Goal: Task Accomplishment & Management: Use online tool/utility

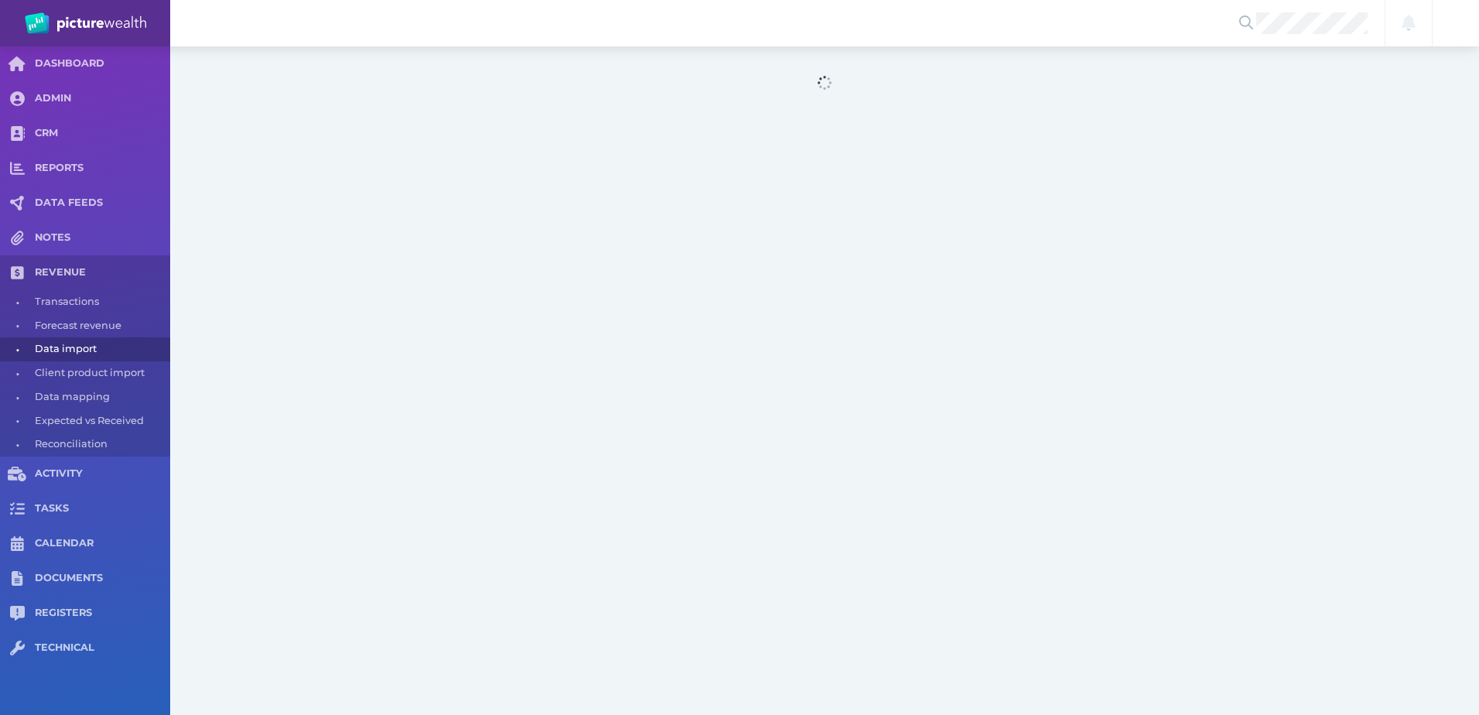
select select "25"
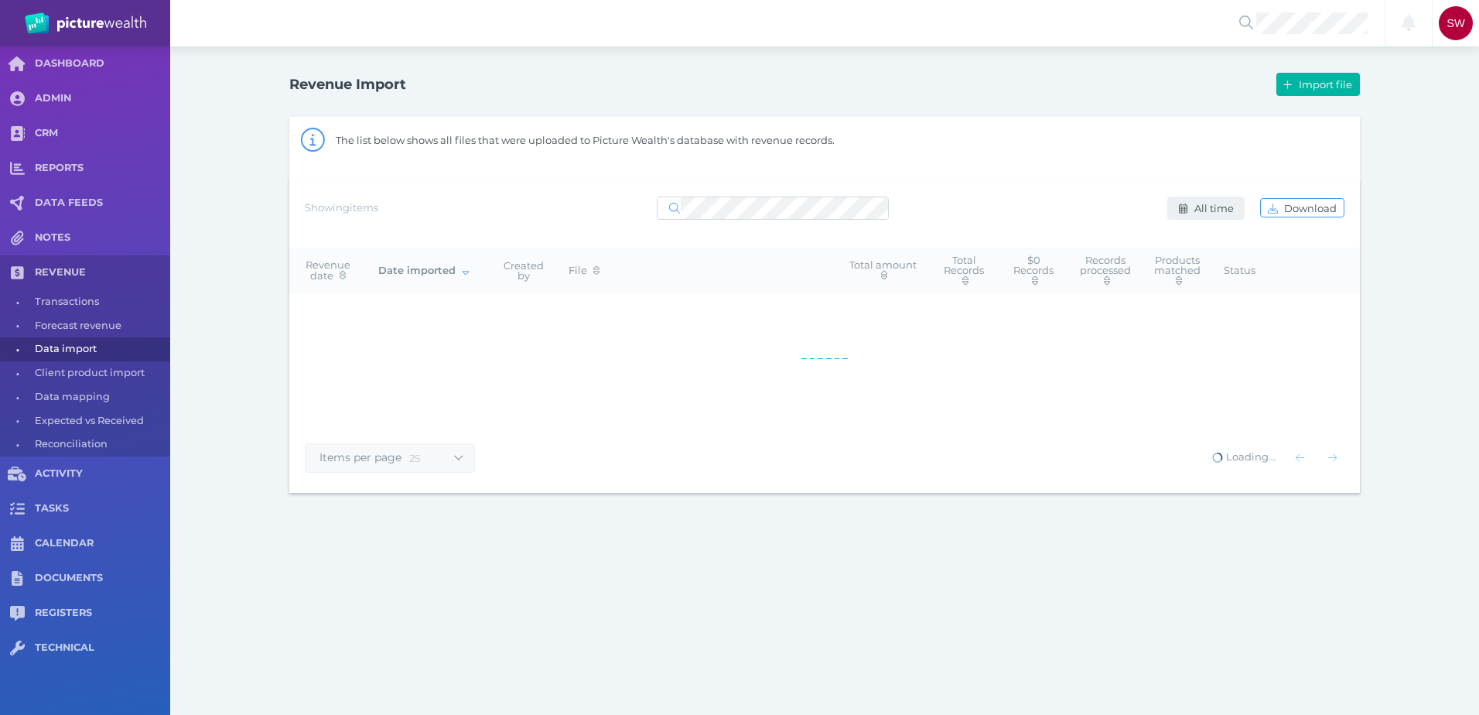
click at [1212, 213] on span "All time" at bounding box center [1214, 208] width 49 height 12
select select "ALL_TIME"
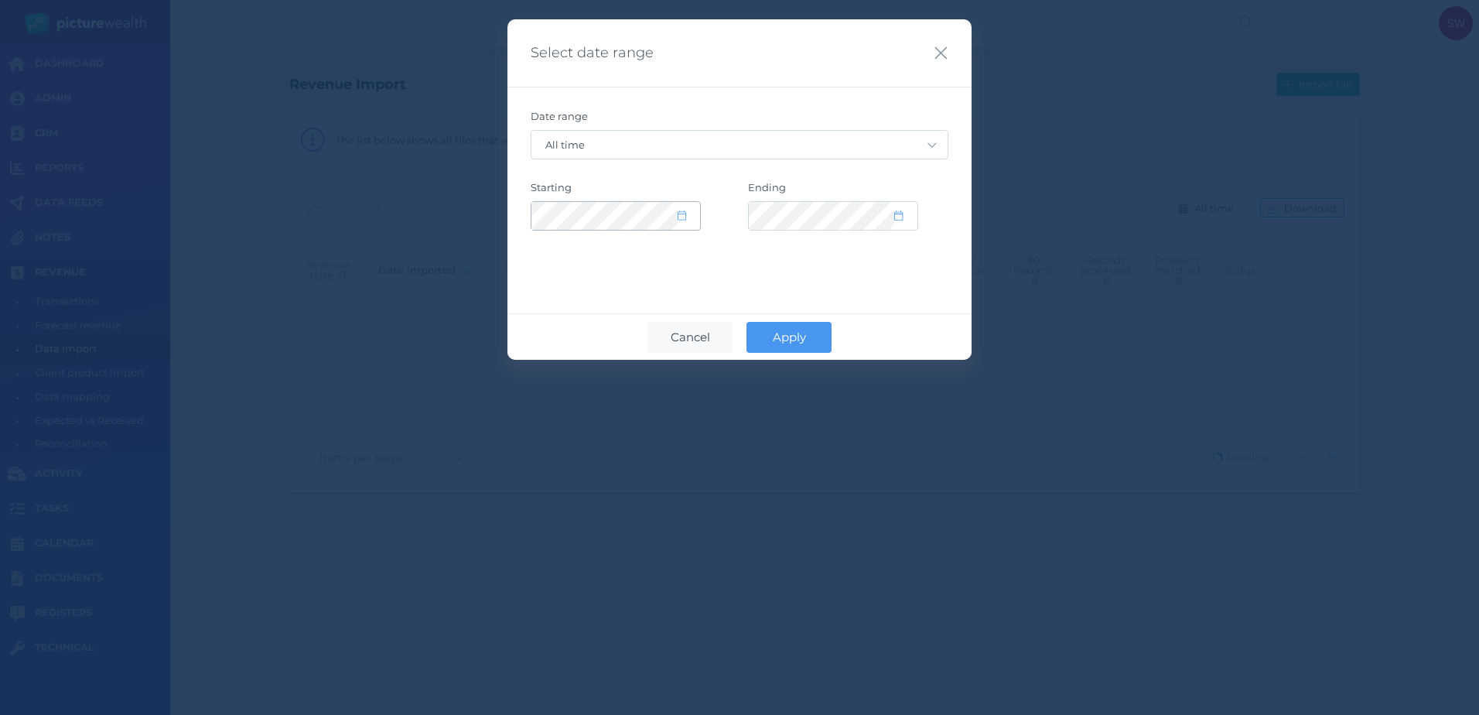
click at [680, 217] on icon at bounding box center [681, 215] width 9 height 10
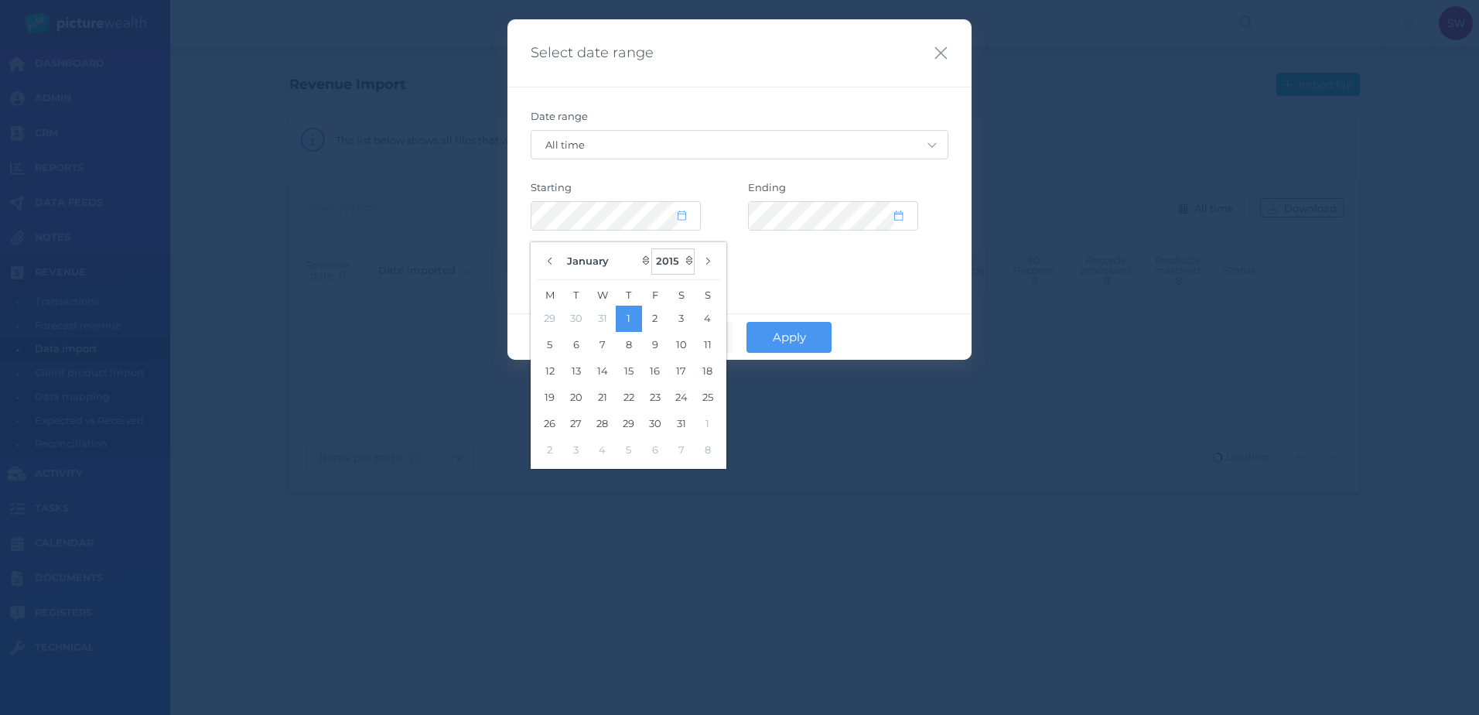
click at [670, 263] on select "2035 2034 2033 2032 2031 2030 2029 2028 2027 2026 2025 2024 2023 2022 2021 2020…" at bounding box center [672, 261] width 43 height 26
select select "2025"
click at [652, 248] on select "2035 2034 2033 2032 2031 2030 2029 2028 2027 2026 2025 2024 2023 2022 2021 2020…" at bounding box center [672, 261] width 43 height 26
select select "CUSTOM"
select select "2025"
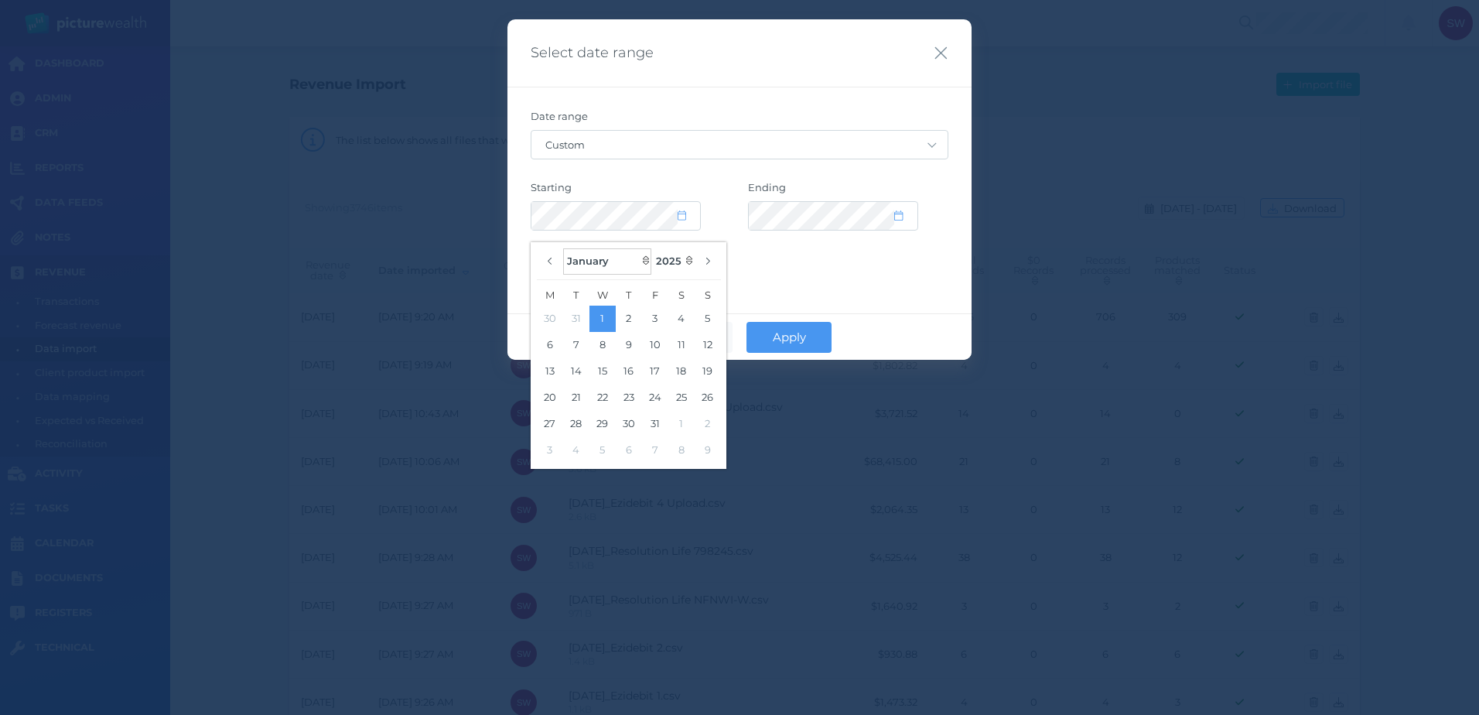
click at [593, 261] on select "January February March April May June July August September October November De…" at bounding box center [607, 261] width 88 height 26
click at [563, 248] on select "January February March April May June July August September October November De…" at bounding box center [607, 261] width 88 height 26
select select "8"
click at [548, 315] on button "1" at bounding box center [550, 318] width 26 height 26
click at [828, 268] on div "Date range Custom [DATE] [DATE] Last 7 days Last 30 days Last 30 days + [DATE] …" at bounding box center [739, 181] width 464 height 189
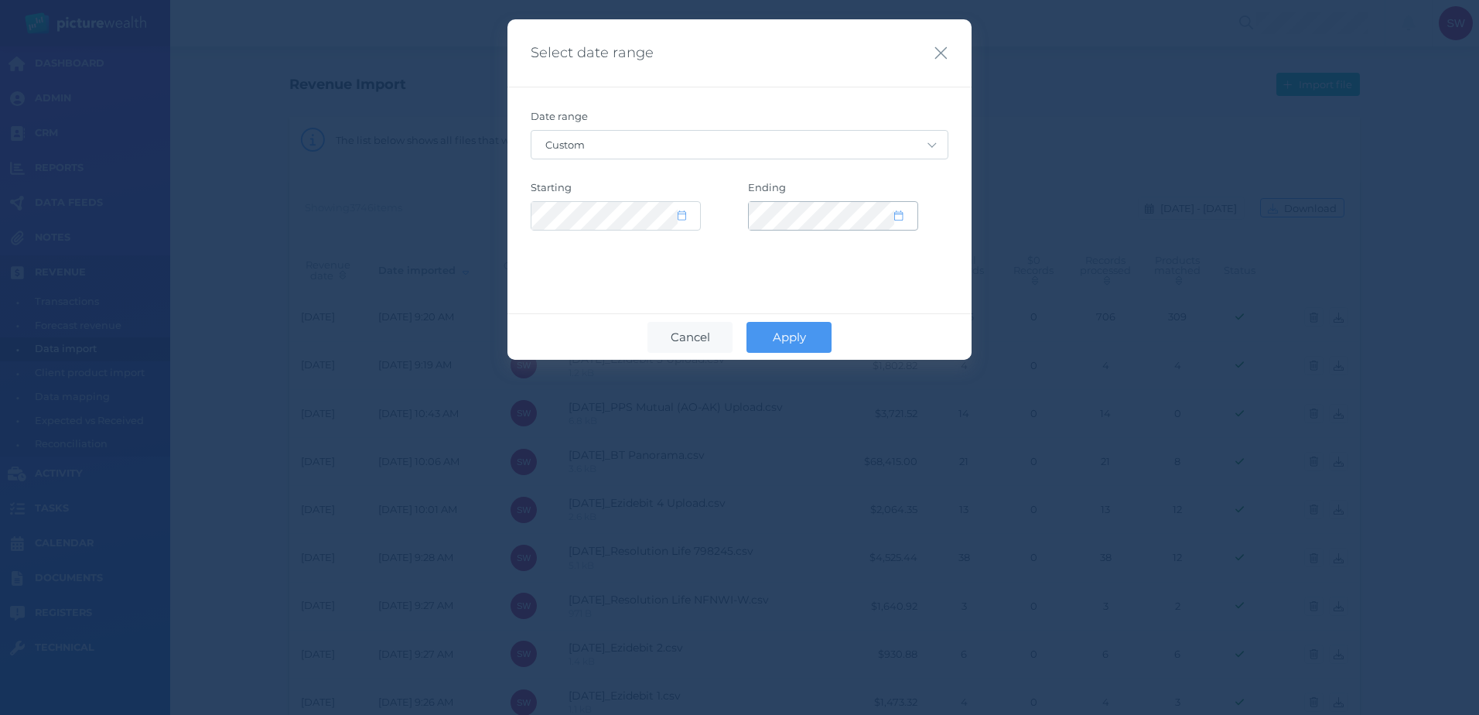
click at [905, 208] on div at bounding box center [833, 216] width 169 height 28
click at [900, 218] on icon at bounding box center [898, 215] width 9 height 10
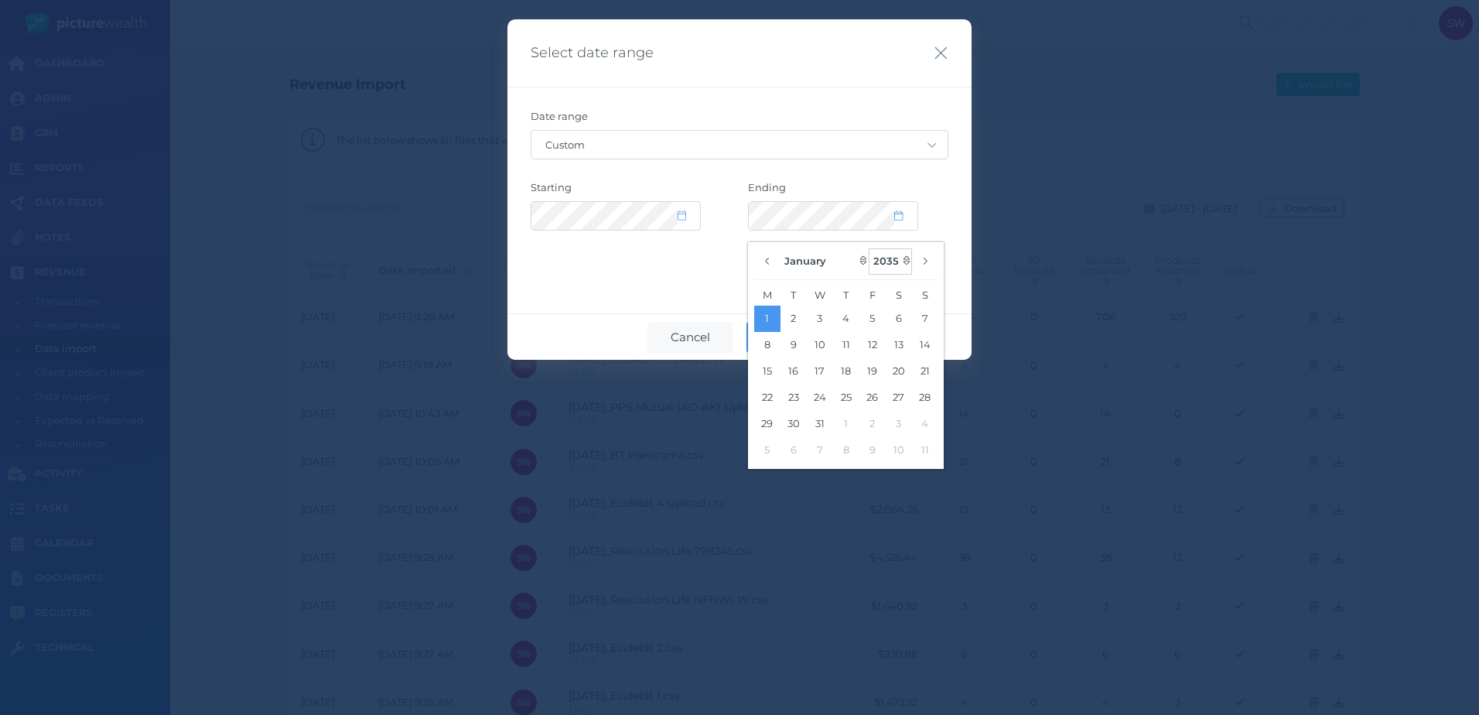
click at [895, 259] on select "2125 2124 2123 2122 2121 2120 2119 2118 2117 2116 2115 2114 2113 2112 2111 2110…" at bounding box center [889, 261] width 43 height 26
click at [869, 248] on select "2125 2124 2123 2122 2121 2120 2119 2118 2117 2116 2115 2114 2113 2112 2111 2110…" at bounding box center [889, 261] width 43 height 26
select select "2035"
click at [821, 269] on select "January February March April May June July August September October November De…" at bounding box center [824, 261] width 88 height 26
click at [780, 248] on select "January February March April May June July August September October November De…" at bounding box center [824, 261] width 88 height 26
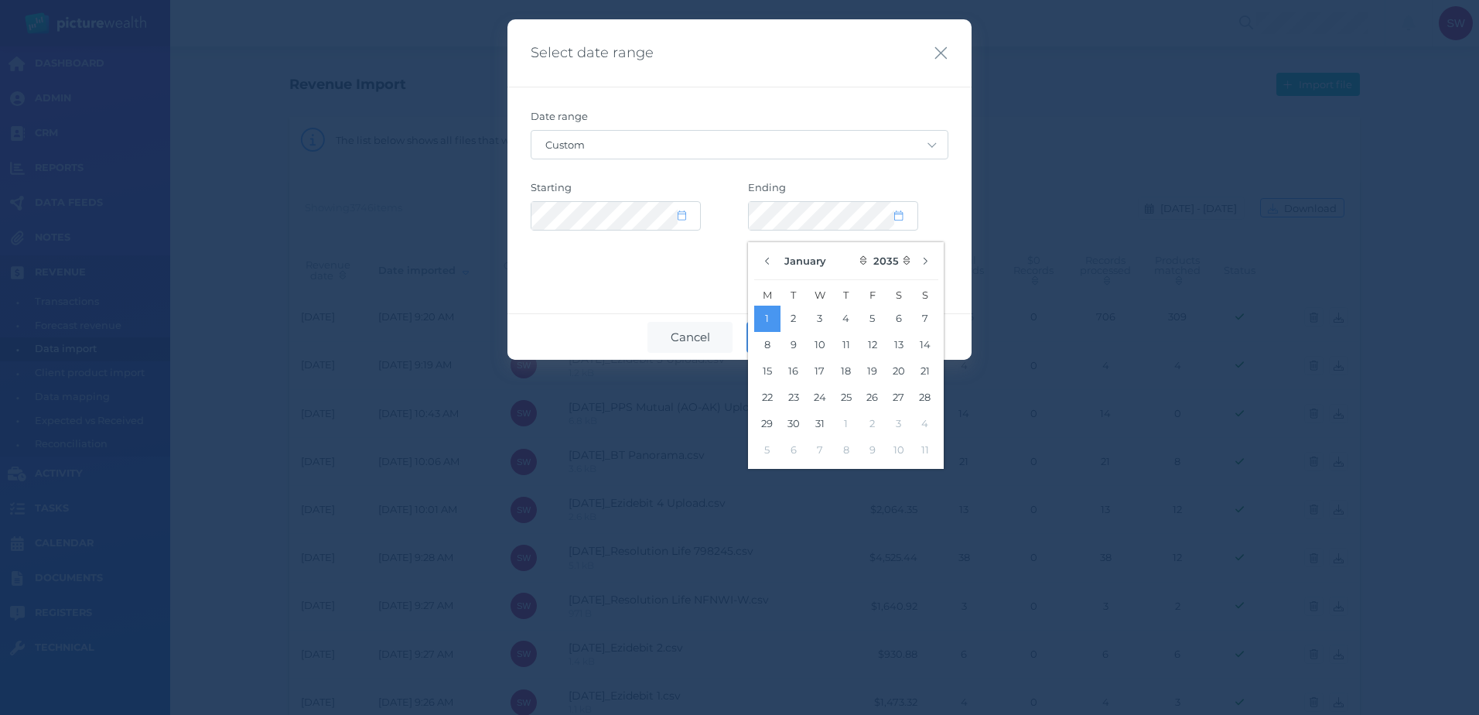
select select "9"
click at [872, 316] on button "5" at bounding box center [872, 318] width 26 height 26
click at [709, 293] on div "Select date range Date range Custom [DATE] [DATE] Last 7 days Last 30 days Last…" at bounding box center [739, 189] width 464 height 340
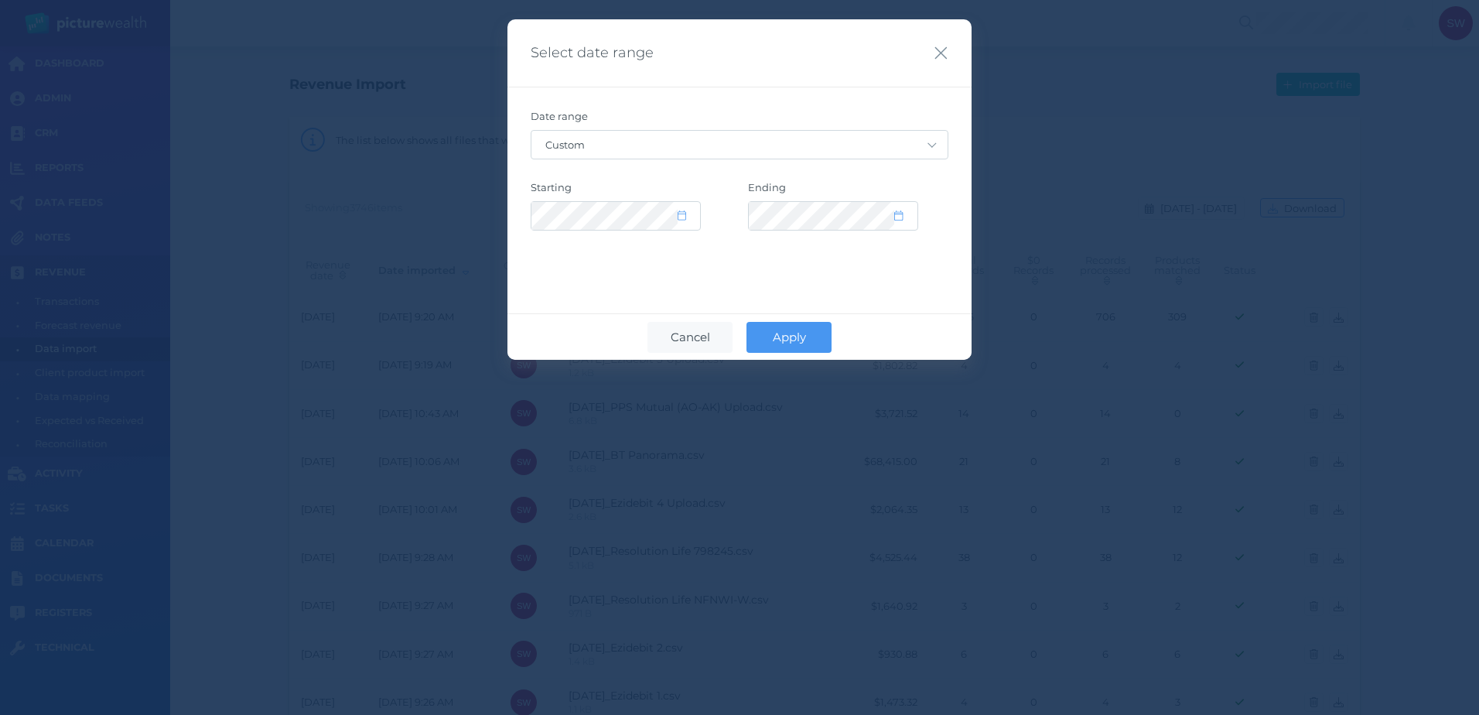
click at [780, 337] on span "Apply" at bounding box center [789, 336] width 49 height 15
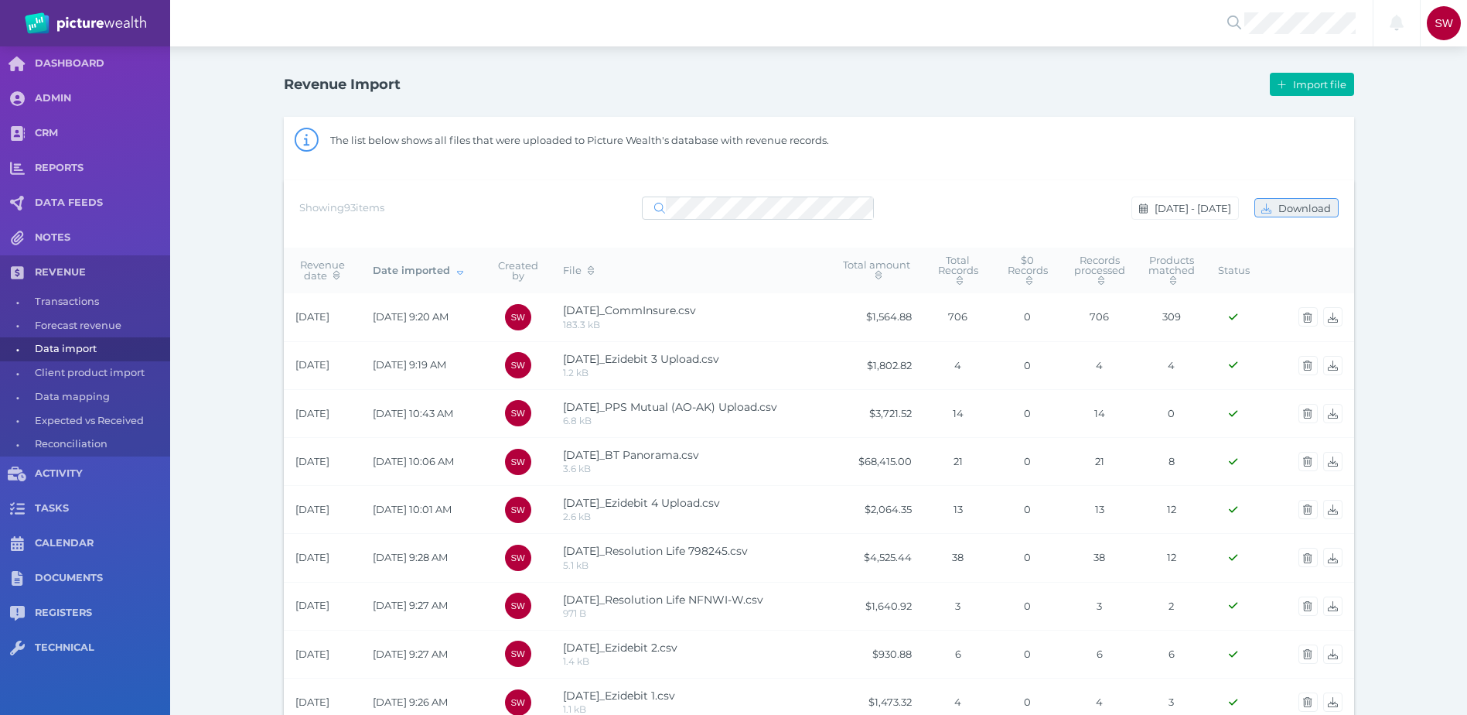
click at [1278, 213] on span "Download" at bounding box center [1306, 208] width 63 height 12
click at [1204, 213] on span "[DATE] - [DATE]" at bounding box center [1194, 208] width 87 height 12
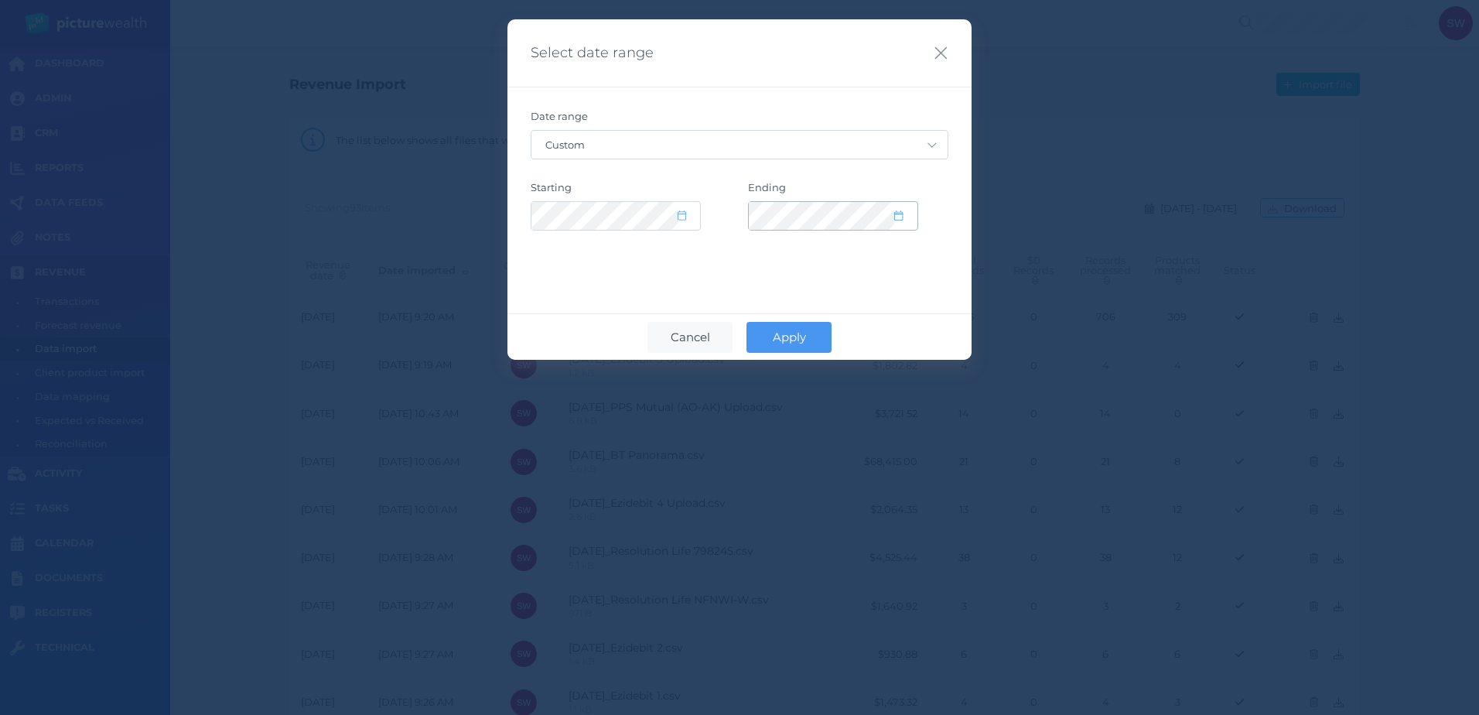
click at [904, 220] on span at bounding box center [905, 216] width 22 height 13
select select "9"
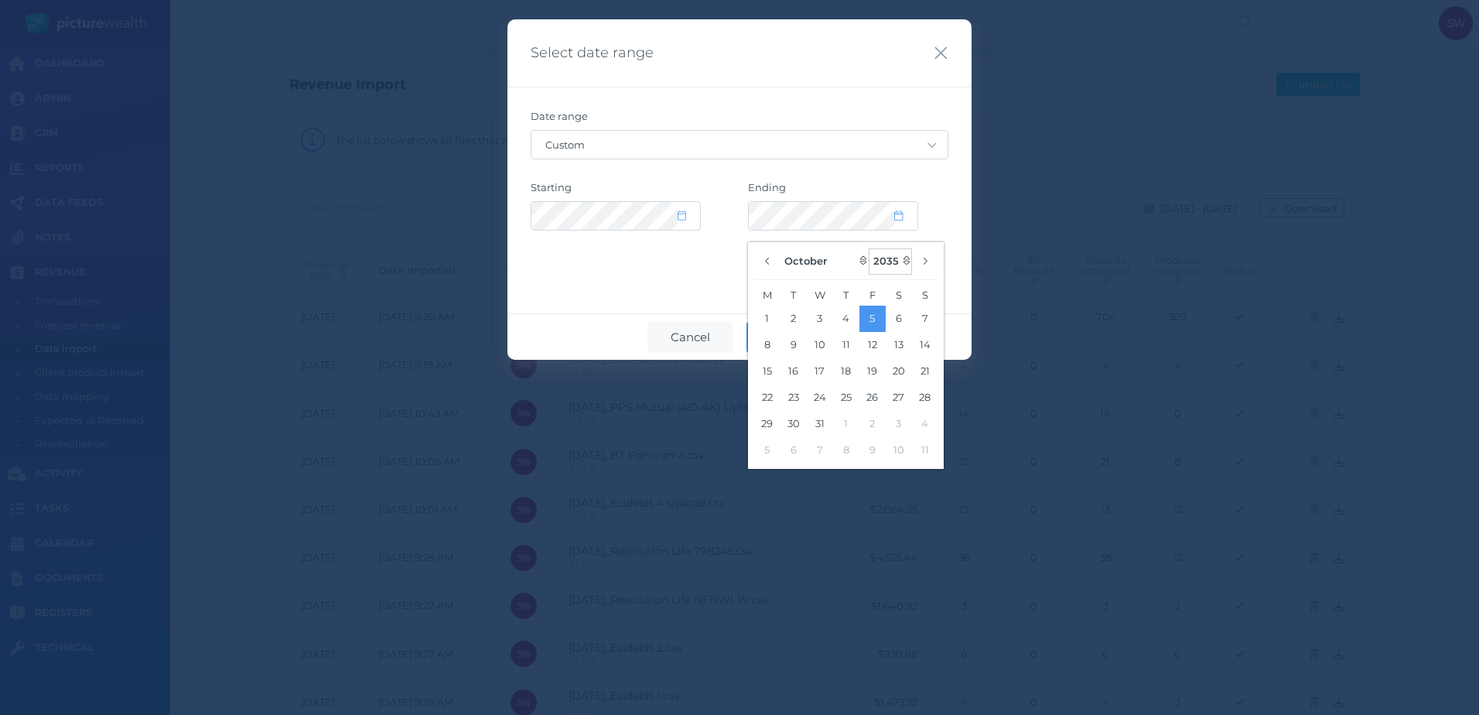
click at [906, 261] on select "2125 2124 2123 2122 2121 2120 2119 2118 2117 2116 2115 2114 2113 2112 2111 2110…" at bounding box center [889, 261] width 43 height 26
click at [869, 248] on select "2125 2124 2123 2122 2121 2120 2119 2118 2117 2116 2115 2114 2113 2112 2111 2110…" at bounding box center [889, 261] width 43 height 26
select select "2025"
click at [774, 346] on button "6" at bounding box center [767, 345] width 26 height 26
click at [882, 320] on button "3" at bounding box center [872, 318] width 26 height 26
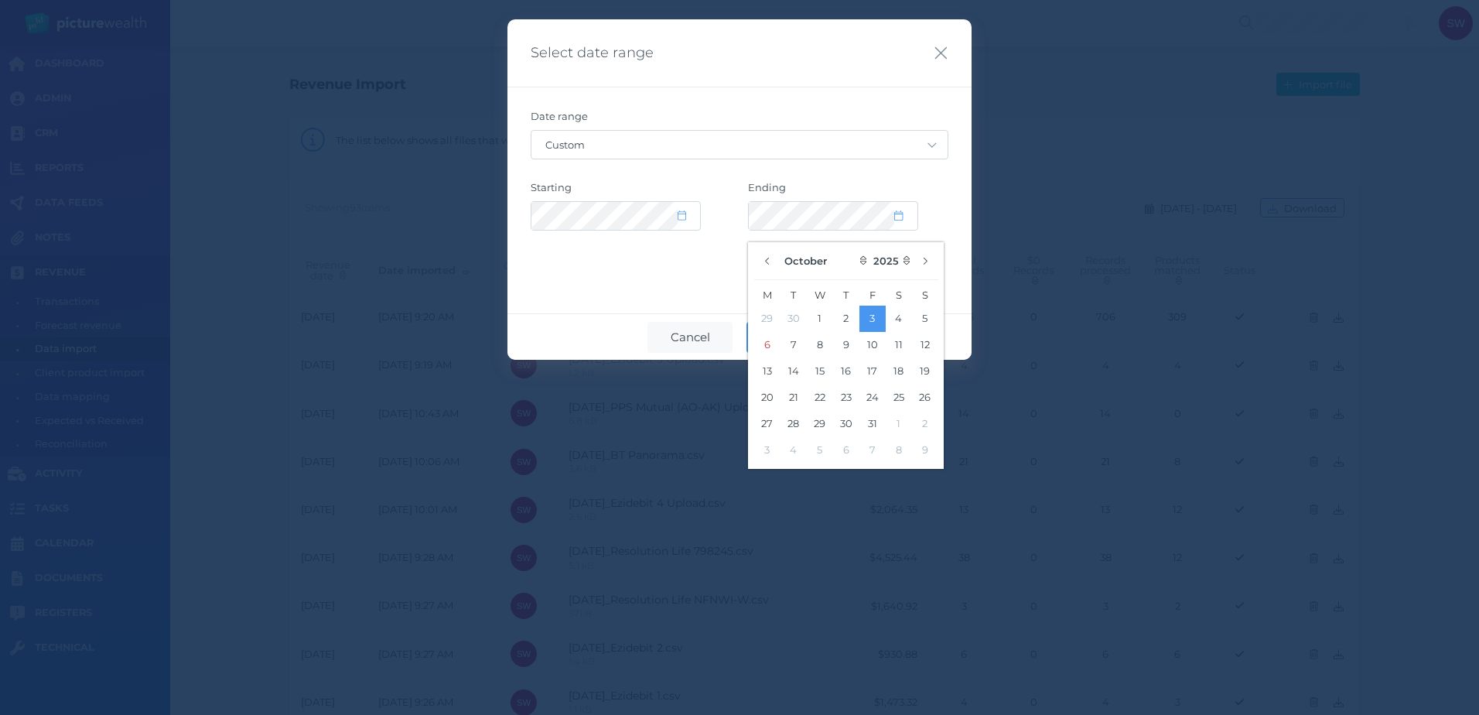
click at [938, 249] on div "January February March April May June July August September October November [D…" at bounding box center [846, 355] width 196 height 227
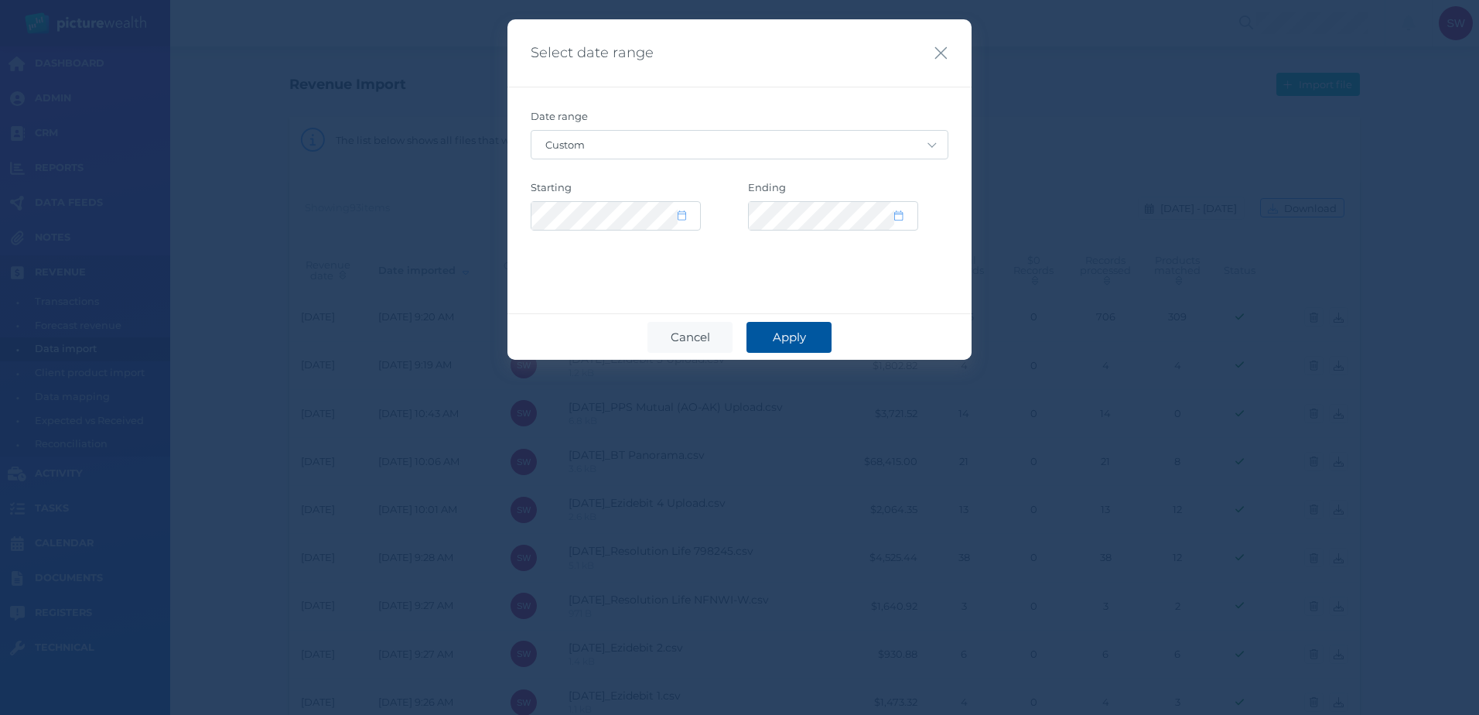
click at [788, 334] on span "Apply" at bounding box center [789, 336] width 49 height 15
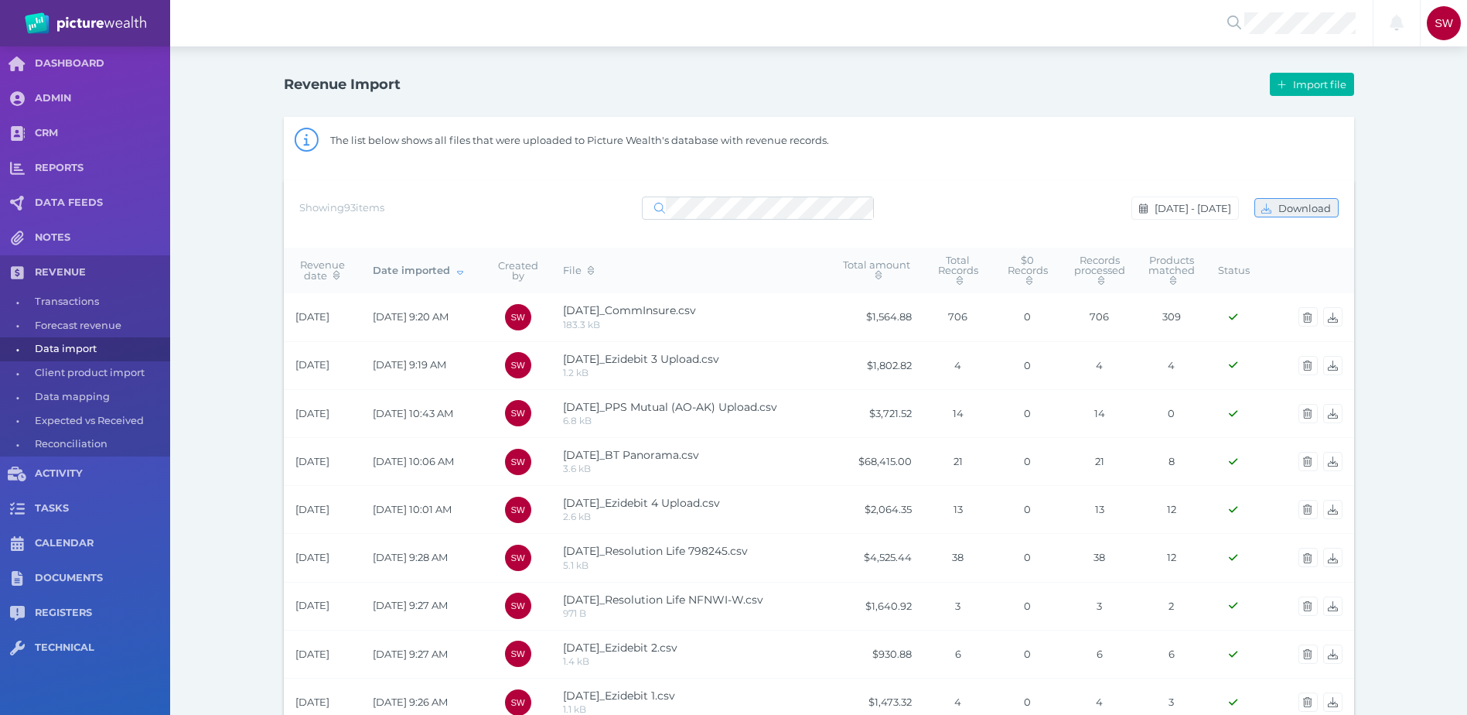
click at [1273, 206] on span "button" at bounding box center [1265, 208] width 20 height 12
